Goal: Complete application form: Complete application form

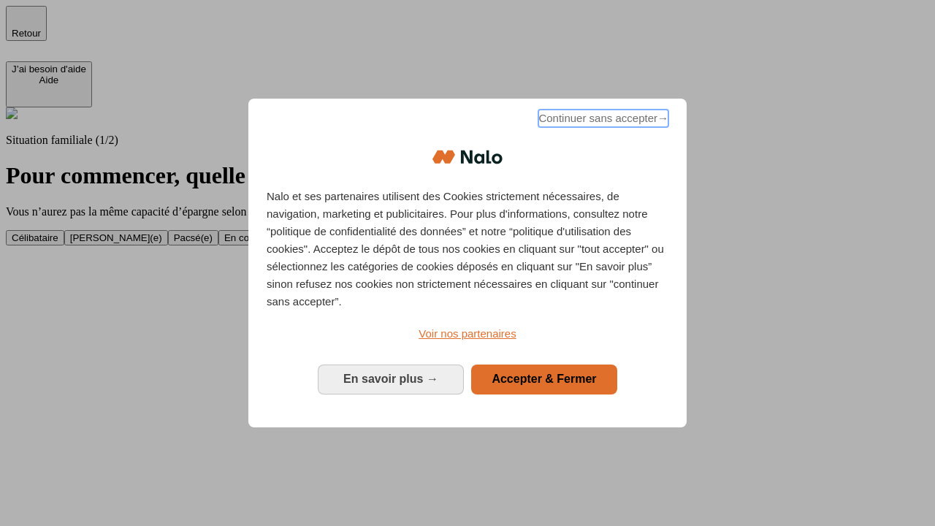
click at [602, 121] on span "Continuer sans accepter →" at bounding box center [604, 119] width 130 height 18
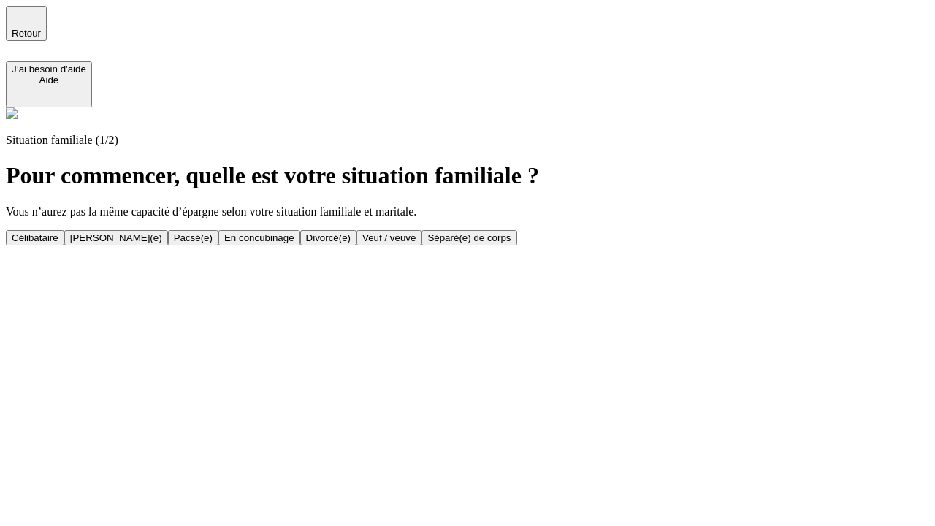
click at [294, 237] on div "En concubinage" at bounding box center [259, 237] width 70 height 11
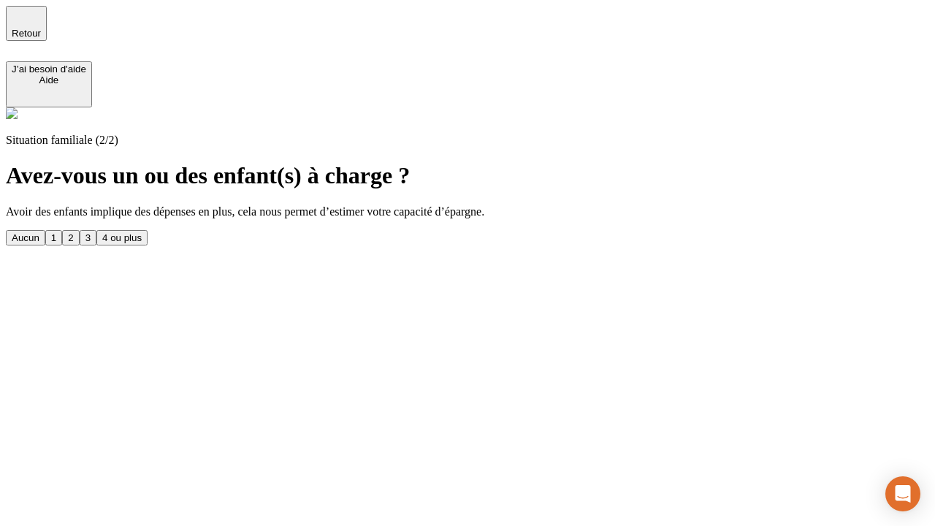
click at [73, 232] on div "2" at bounding box center [70, 237] width 5 height 11
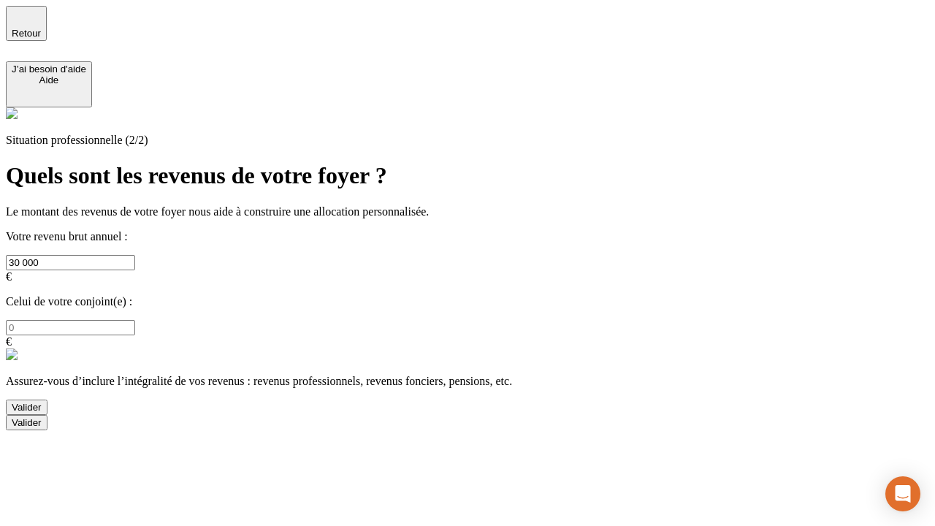
type input "30 000"
click at [42, 402] on div "Valider" at bounding box center [27, 407] width 30 height 11
type input "0"
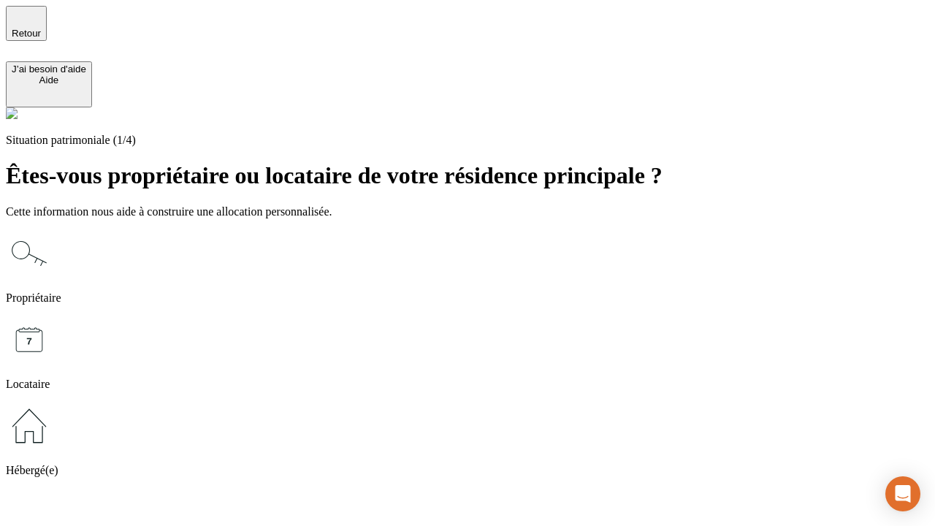
click at [53, 316] on icon at bounding box center [29, 339] width 47 height 47
type input "1 000"
click at [53, 316] on icon at bounding box center [29, 339] width 47 height 47
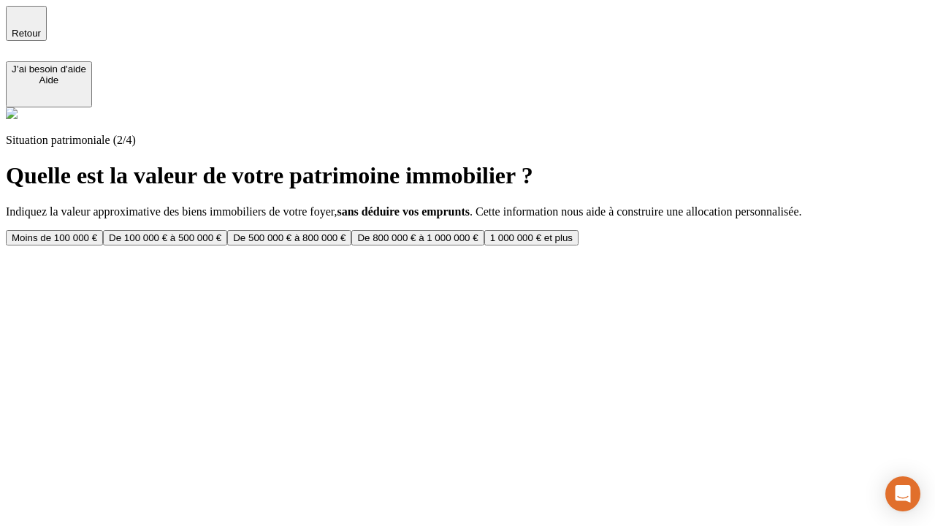
click at [97, 232] on div "Moins de 100 000 €" at bounding box center [54, 237] width 85 height 11
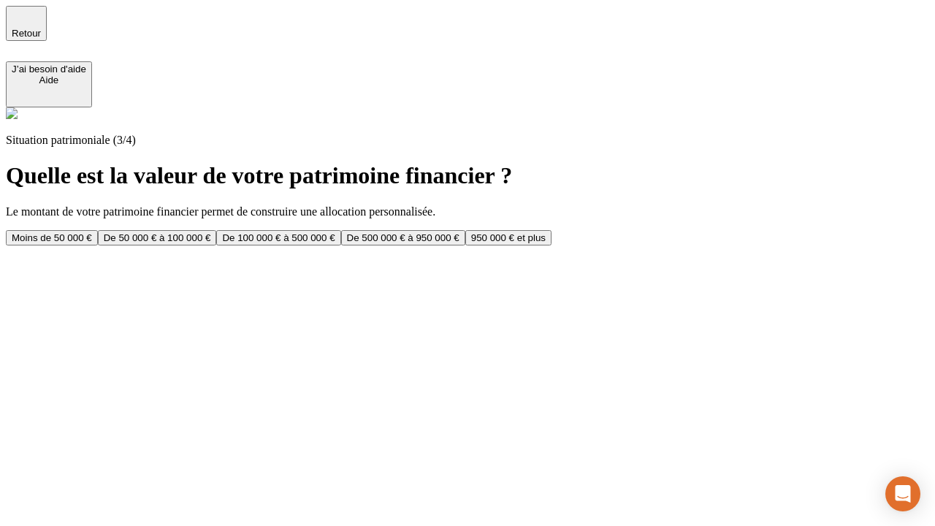
click at [92, 232] on div "Moins de 50 000 €" at bounding box center [52, 237] width 80 height 11
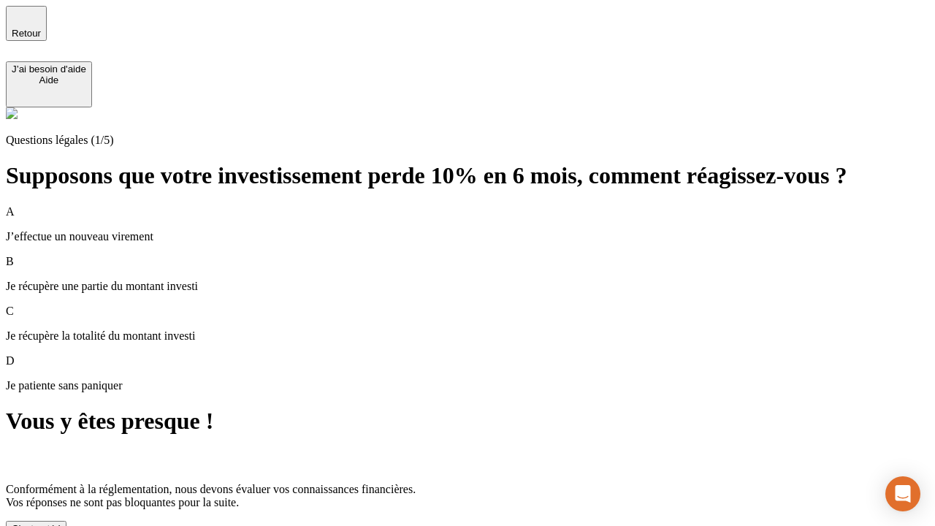
click at [61, 523] on div "C'est noté !" at bounding box center [36, 528] width 49 height 11
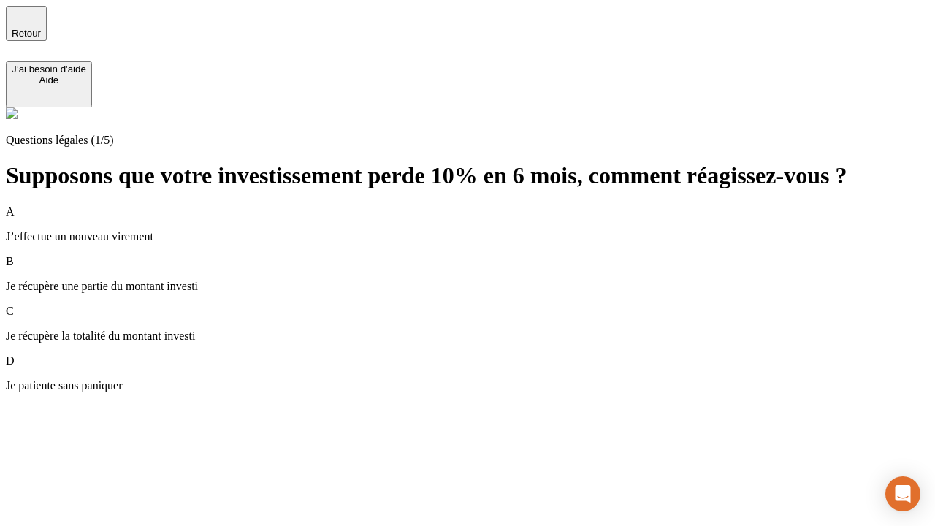
click at [485, 205] on div "A J’effectue un nouveau virement" at bounding box center [468, 224] width 924 height 38
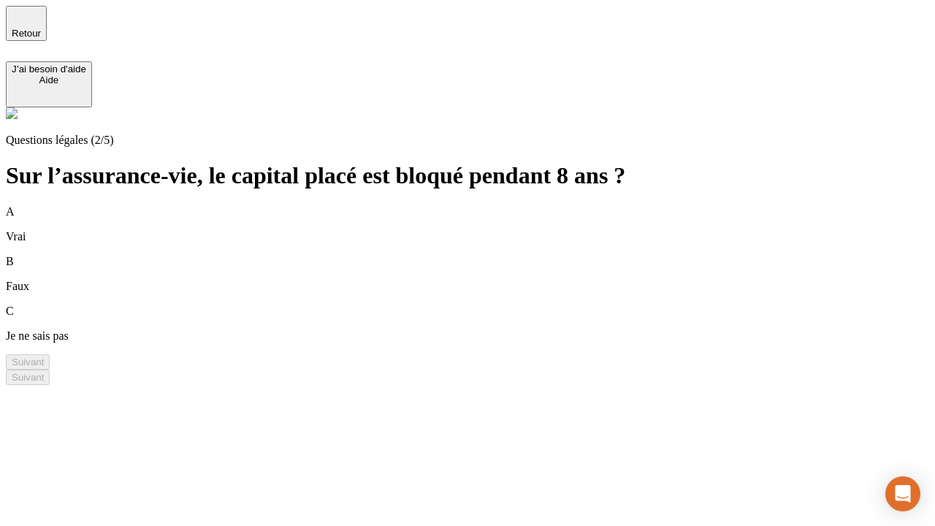
click at [485, 205] on div "A Vrai" at bounding box center [468, 224] width 924 height 38
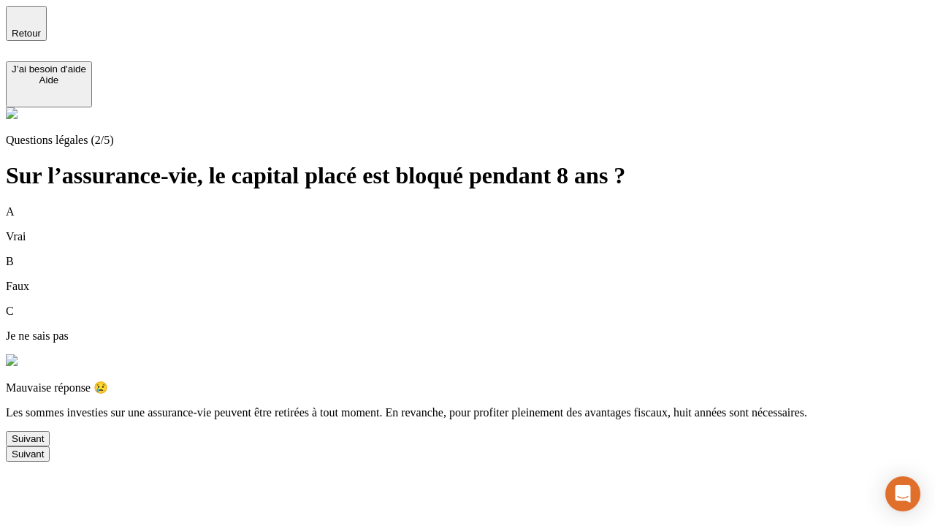
click at [44, 444] on div "Suivant" at bounding box center [28, 438] width 32 height 11
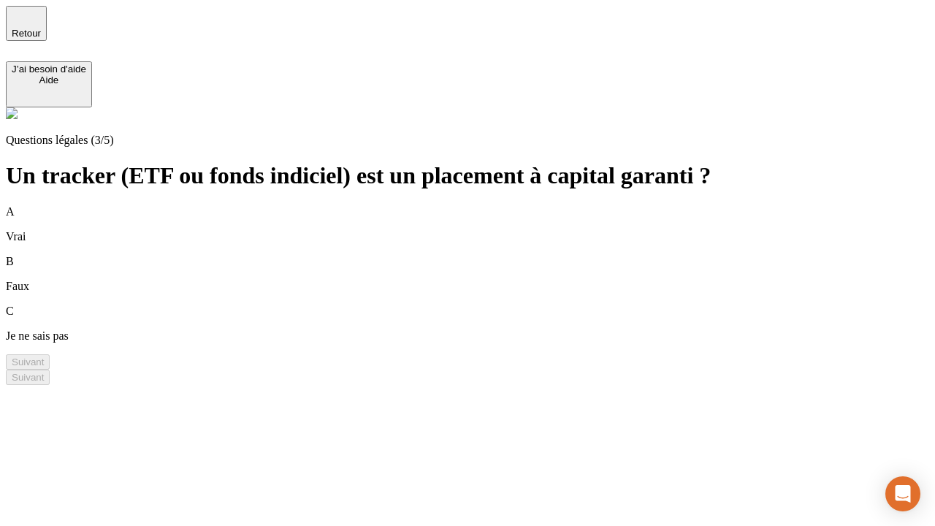
click at [485, 205] on div "A Vrai" at bounding box center [468, 224] width 924 height 38
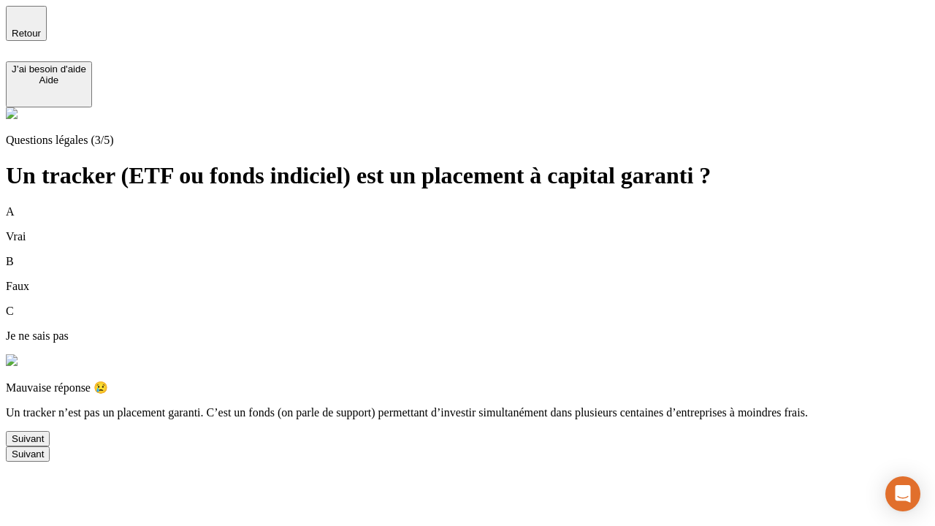
click at [44, 444] on div "Suivant" at bounding box center [28, 438] width 32 height 11
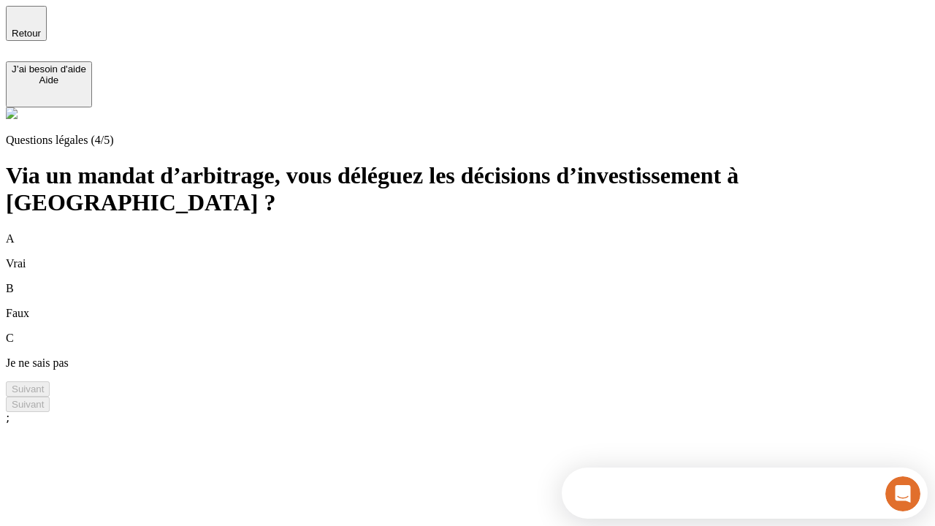
click at [485, 232] on div "A Vrai" at bounding box center [468, 251] width 924 height 38
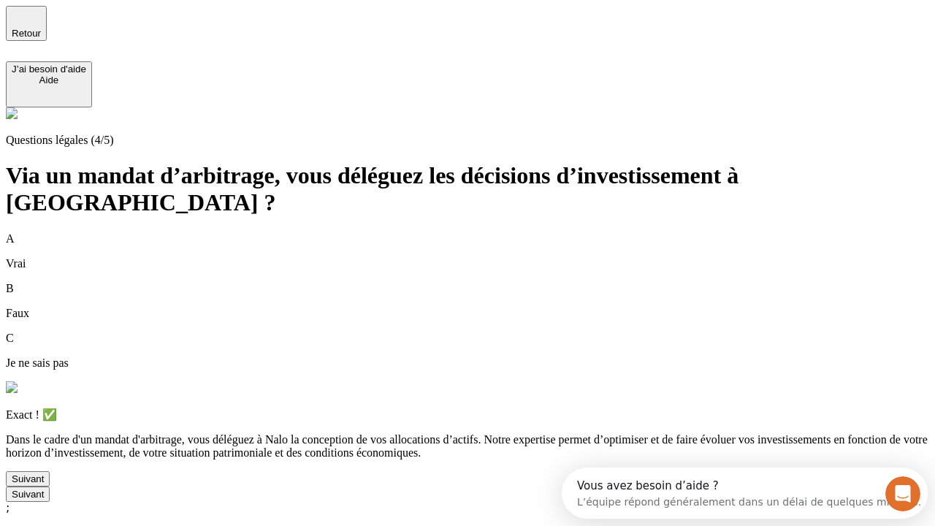
click at [44, 484] on div "Suivant" at bounding box center [28, 478] width 32 height 11
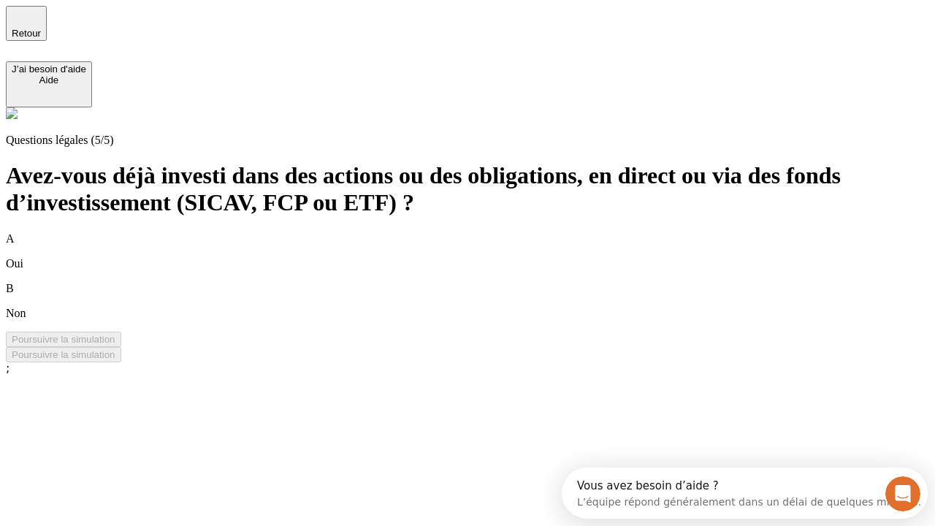
click at [485, 282] on div "B Non" at bounding box center [468, 301] width 924 height 38
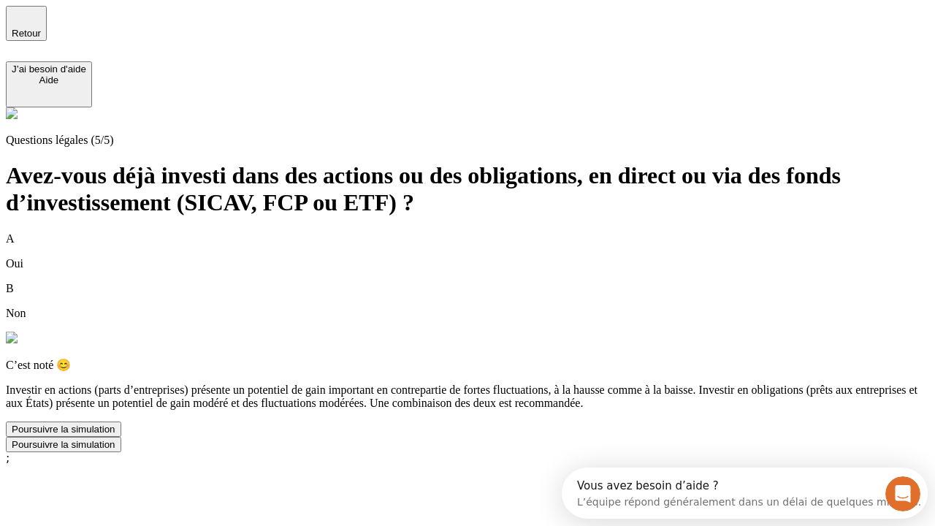
click at [115, 435] on div "Poursuivre la simulation" at bounding box center [64, 429] width 104 height 11
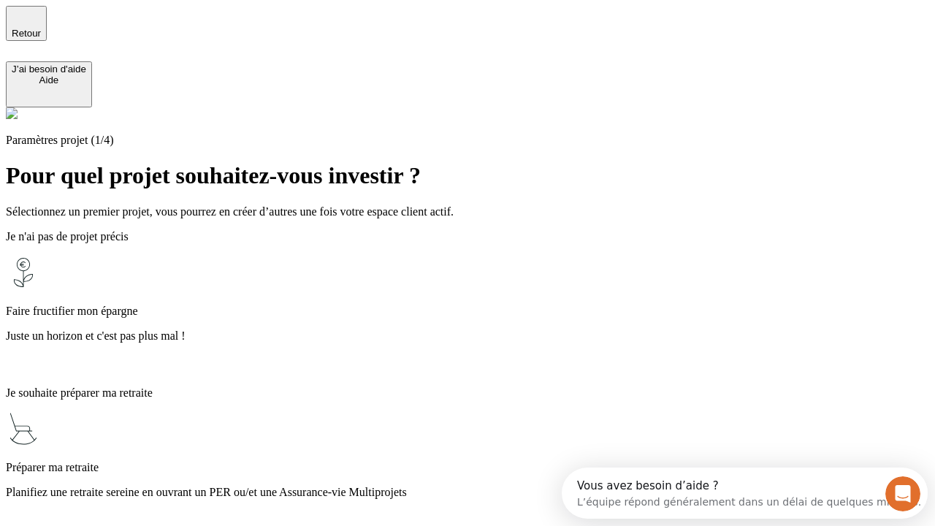
click at [485, 330] on p "Juste un horizon et c'est pas plus mal !" at bounding box center [468, 336] width 924 height 13
